Goal: Find specific page/section: Find specific page/section

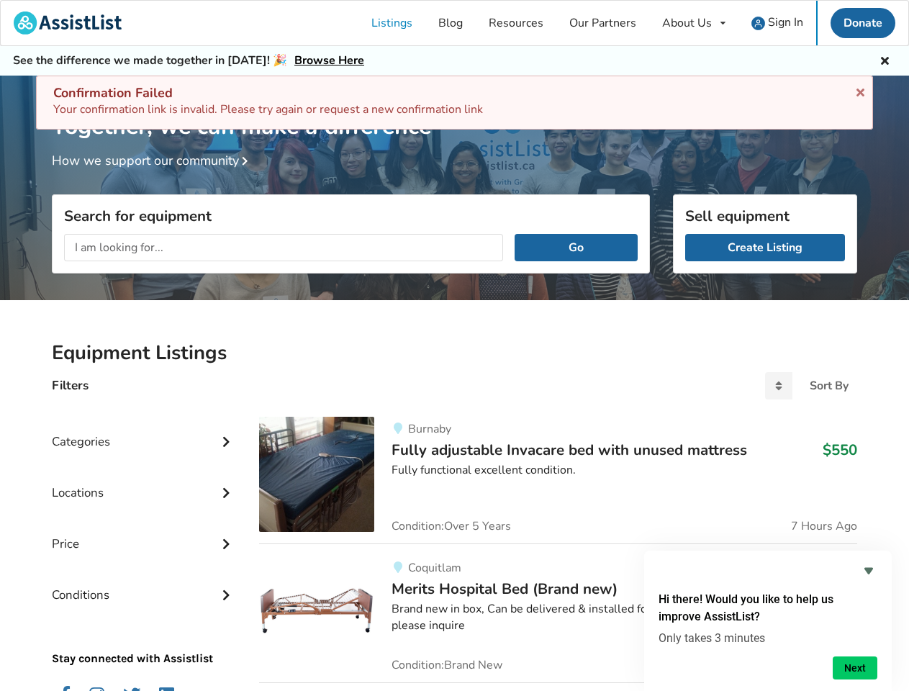
click at [860, 90] on icon at bounding box center [861, 90] width 14 height 12
click at [694, 23] on div "About Us" at bounding box center [687, 23] width 50 height 12
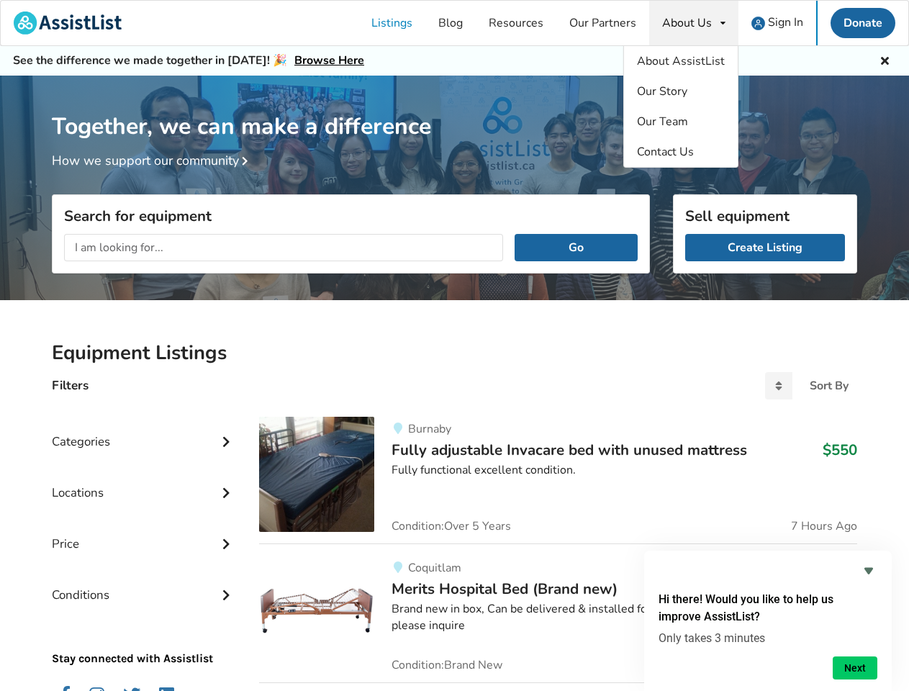
click at [885, 59] on icon at bounding box center [885, 59] width 14 height 12
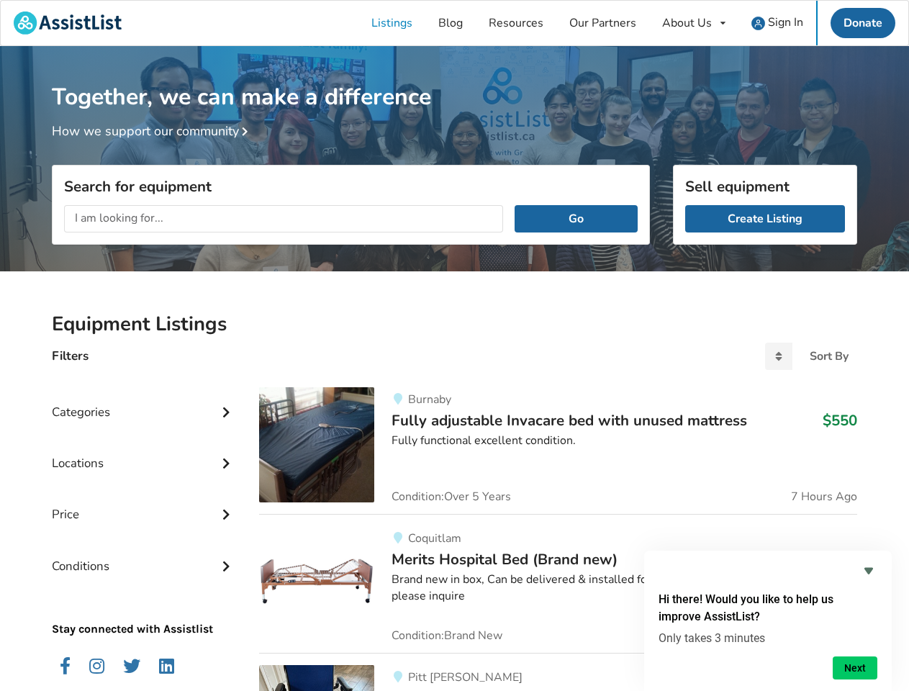
click at [245, 162] on div "Together, we can make a difference How we support our community" at bounding box center [454, 163] width 909 height 234
click at [576, 248] on div "Search for equipment Go" at bounding box center [351, 265] width 598 height 79
click at [144, 430] on div "Locations" at bounding box center [144, 452] width 184 height 51
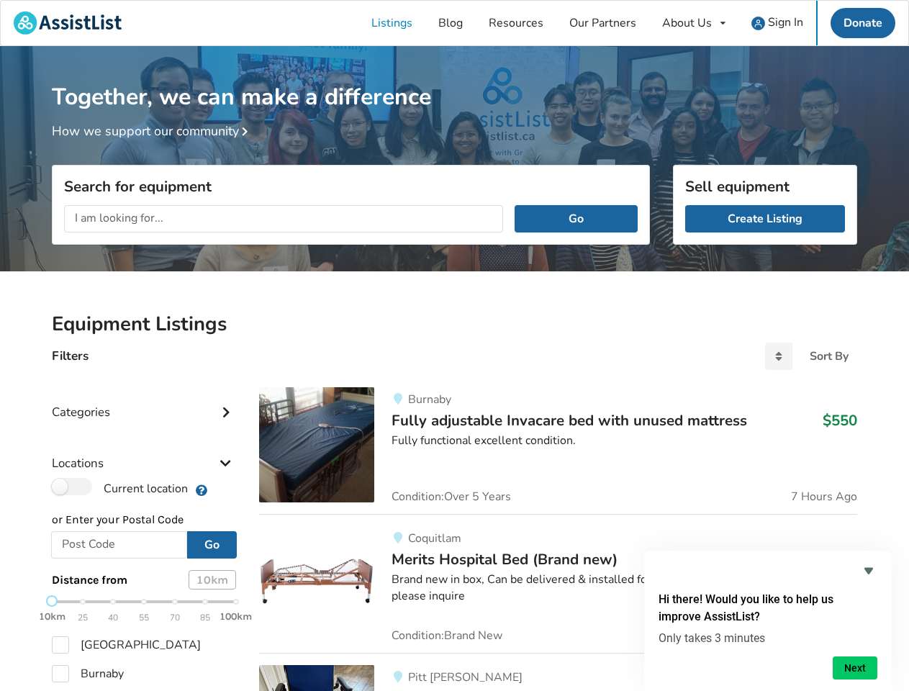
click at [226, 440] on div "Locations" at bounding box center [144, 452] width 184 height 51
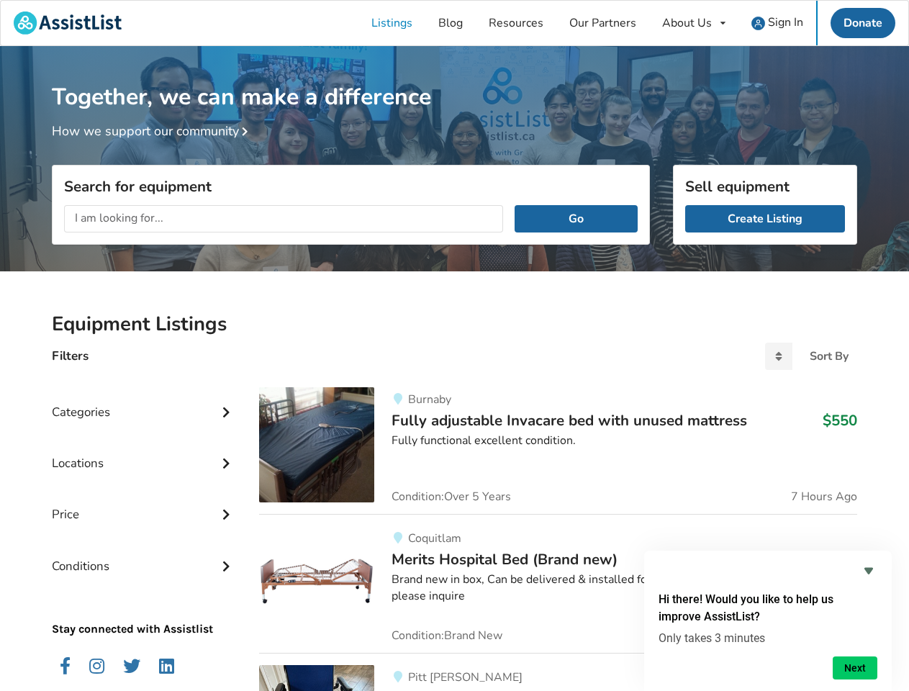
click at [144, 481] on div "Price" at bounding box center [144, 503] width 184 height 51
